Goal: Check status: Check status

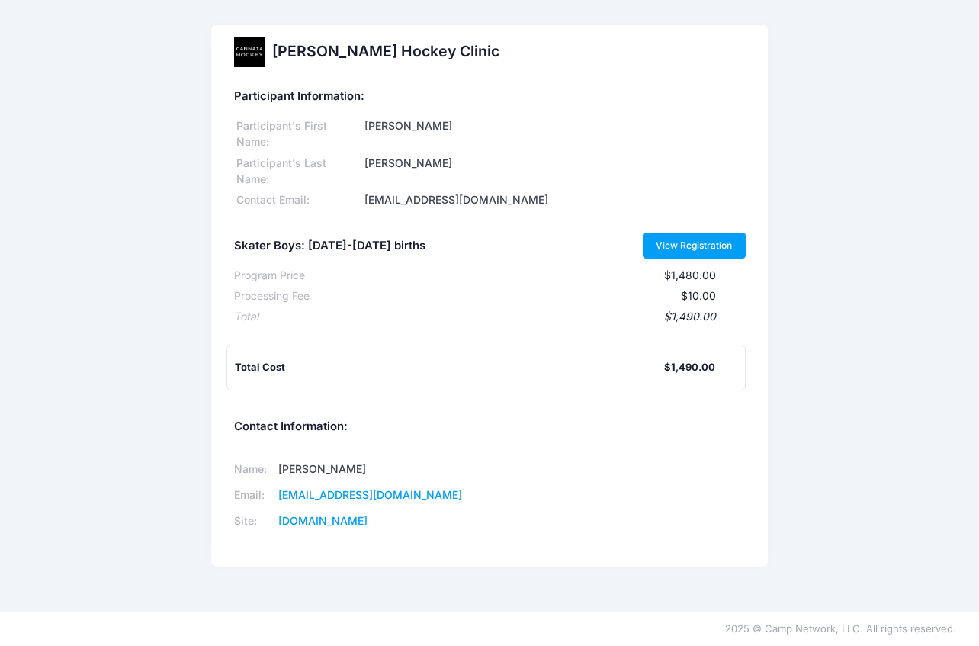
click at [694, 251] on link "View Registration" at bounding box center [694, 245] width 103 height 26
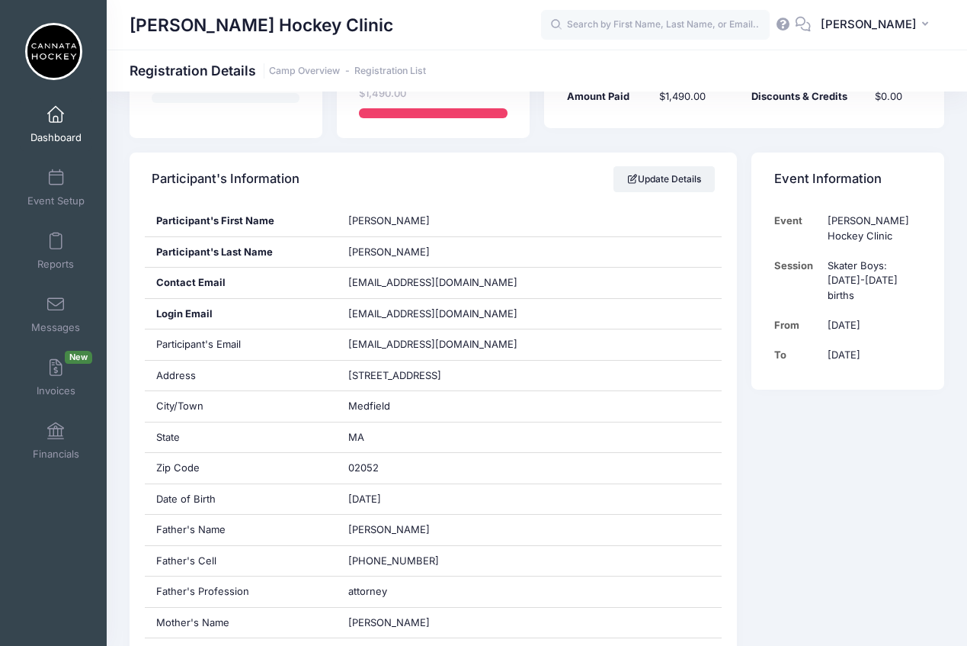
scroll to position [244, 0]
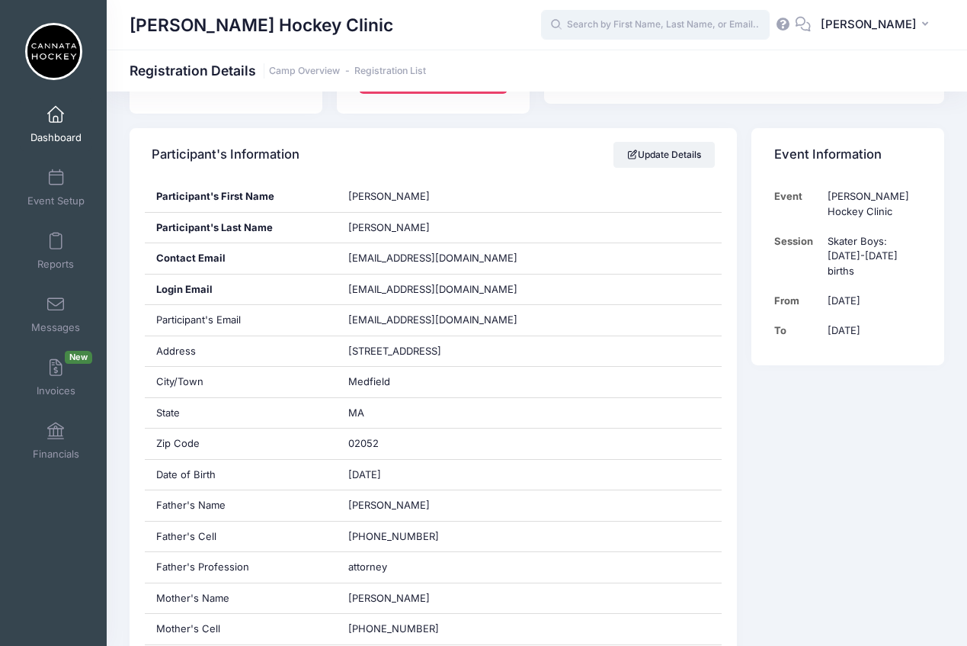
click at [675, 30] on input "text" at bounding box center [655, 25] width 229 height 30
type input "a"
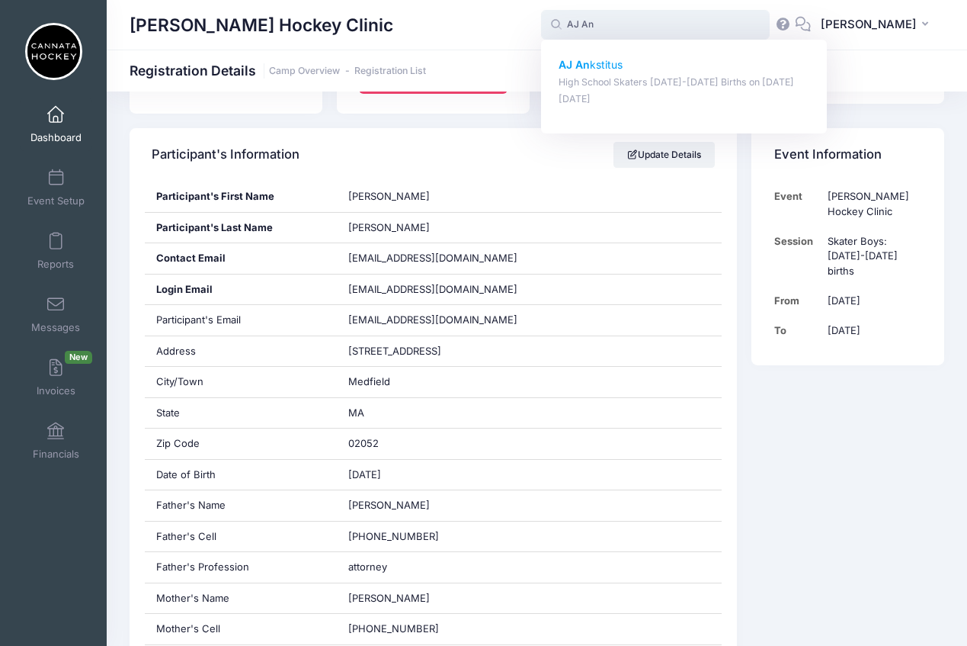
click at [619, 66] on p "AJ An kstitus" at bounding box center [685, 65] width 252 height 16
type input "[PERSON_NAME] (High School Skaters [DATE]-[DATE] Births, [DATE])"
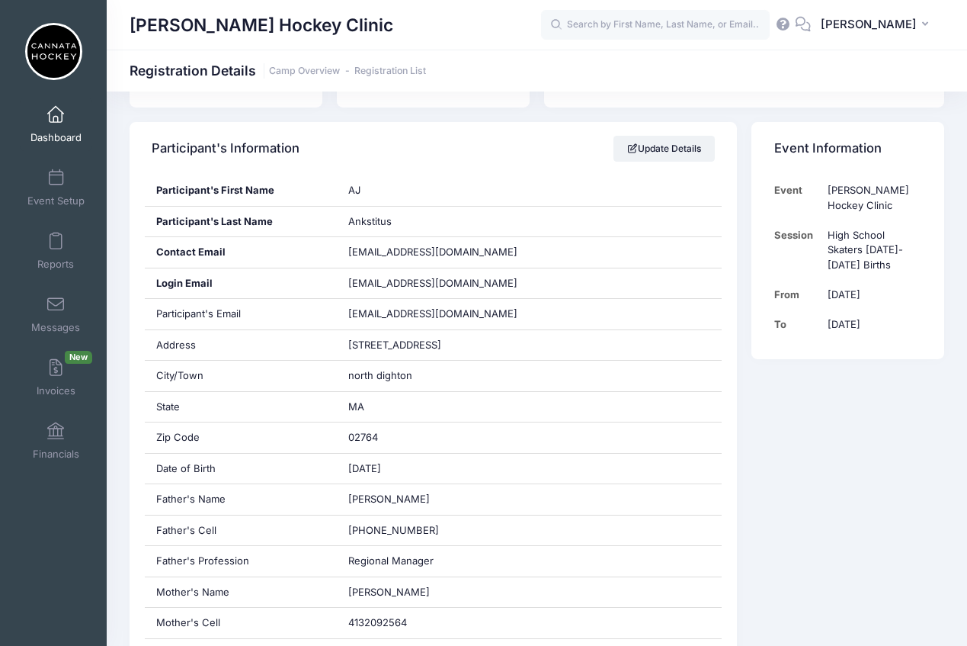
scroll to position [242, 0]
